Goal: Find specific fact: Locate a discrete piece of known information

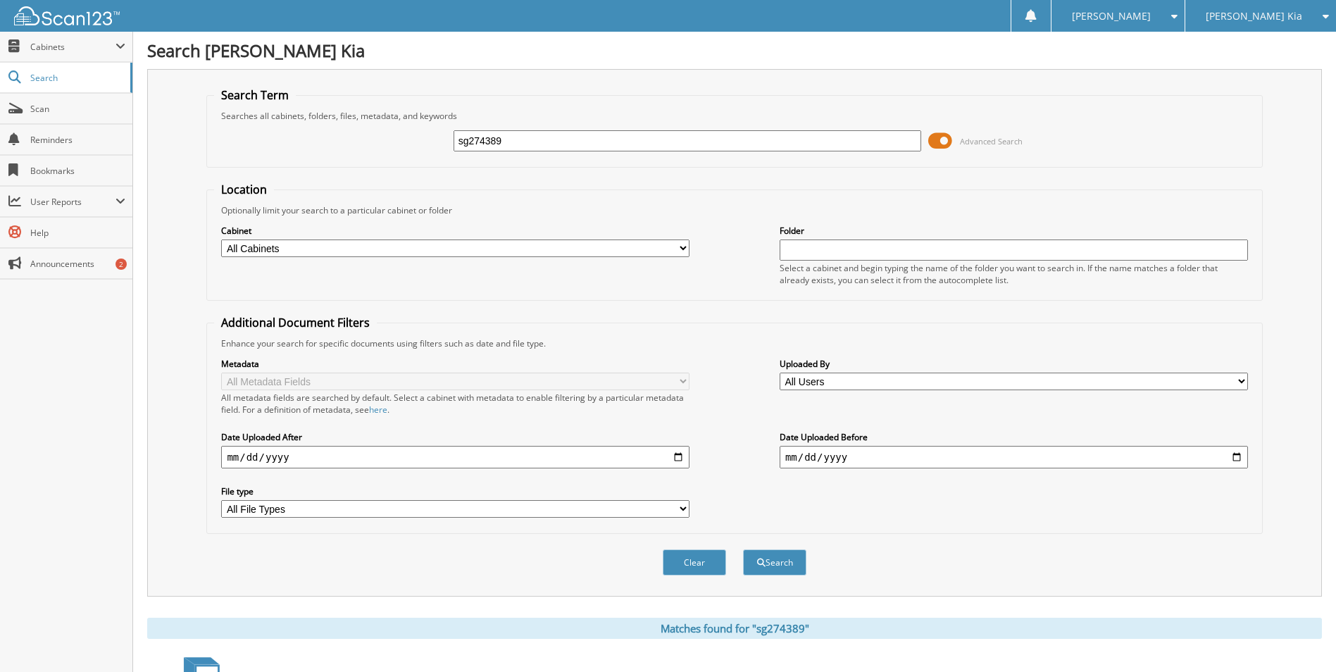
drag, startPoint x: 572, startPoint y: 146, endPoint x: 282, endPoint y: 157, distance: 291.0
click at [291, 163] on fieldset "Search Term Searches all cabinets, folders, files, metadata, and keywords sg274…" at bounding box center [734, 127] width 1056 height 80
paste input "ec591728"
type input "ec591728"
click at [743, 549] on button "Search" at bounding box center [774, 562] width 63 height 26
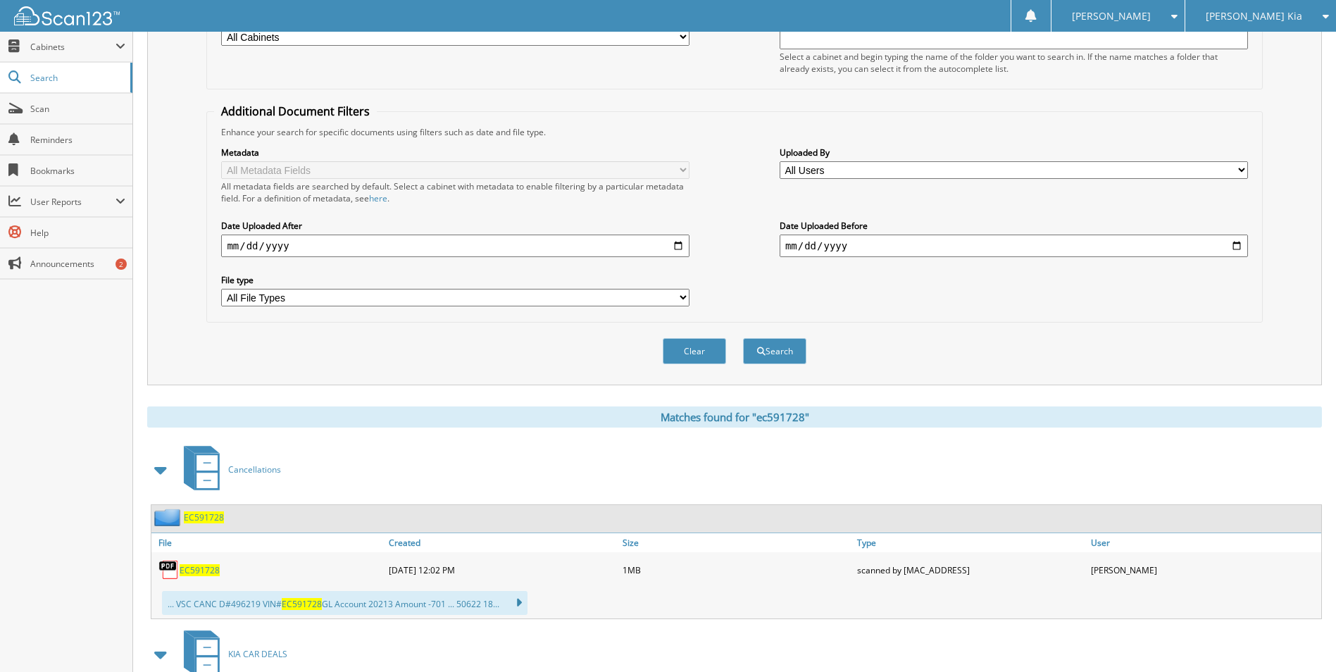
scroll to position [282, 0]
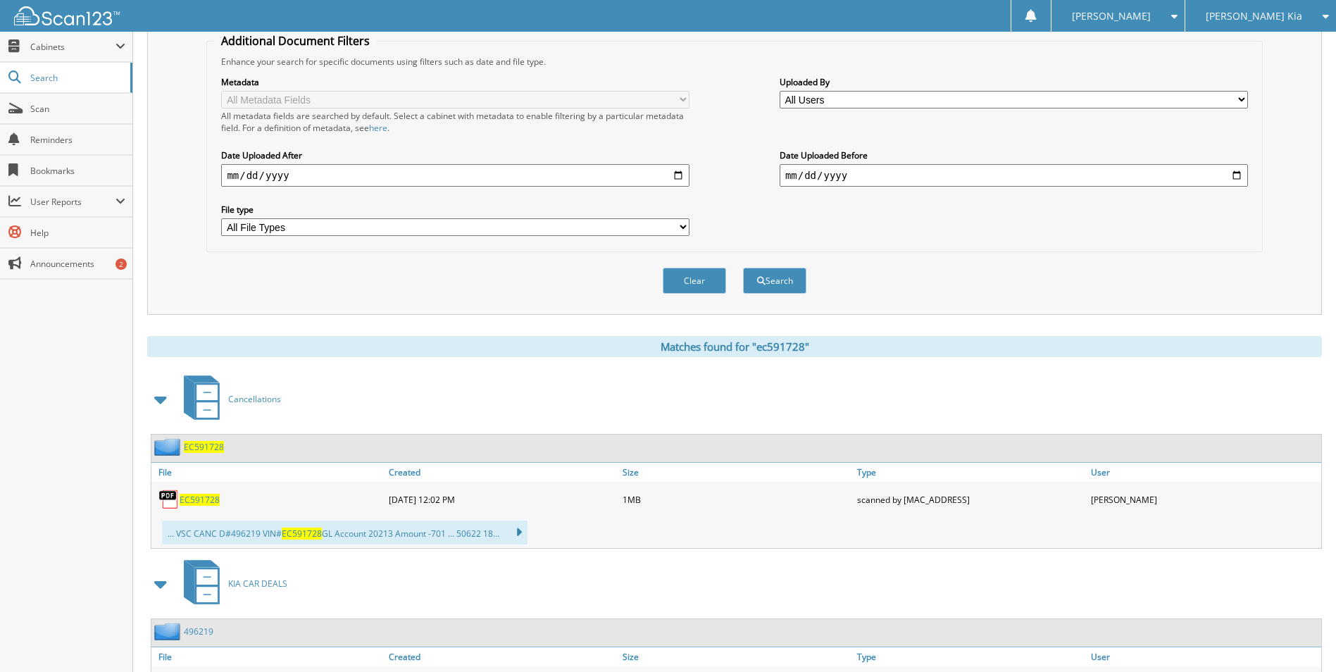
click at [193, 501] on span "EC591728" at bounding box center [200, 500] width 40 height 12
